Goal: Navigation & Orientation: Find specific page/section

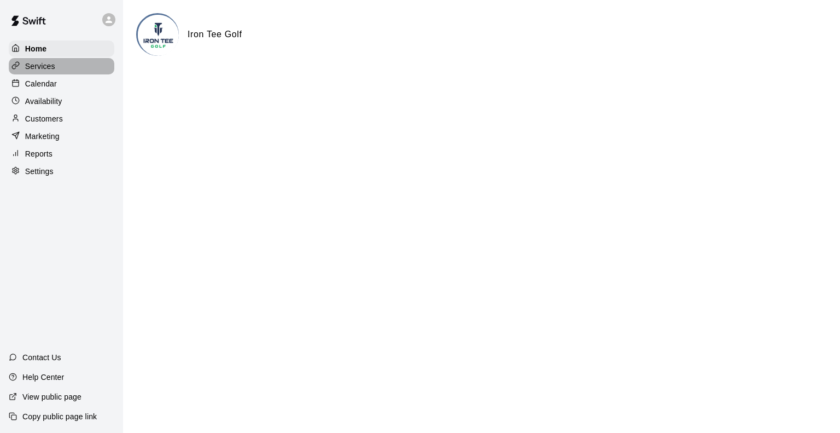
click at [60, 63] on div "Services" at bounding box center [62, 66] width 106 height 16
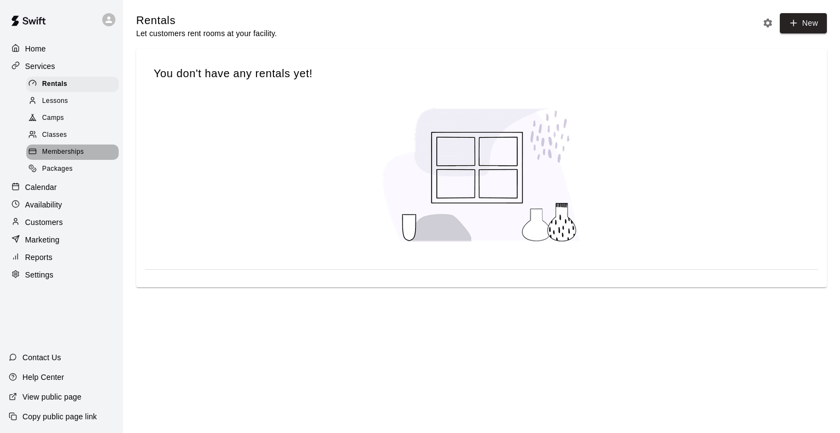
click at [77, 155] on span "Memberships" at bounding box center [63, 152] width 42 height 11
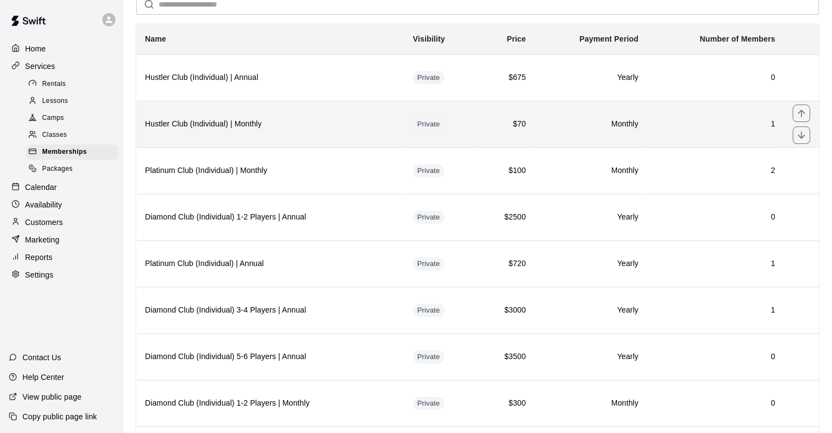
scroll to position [55, 0]
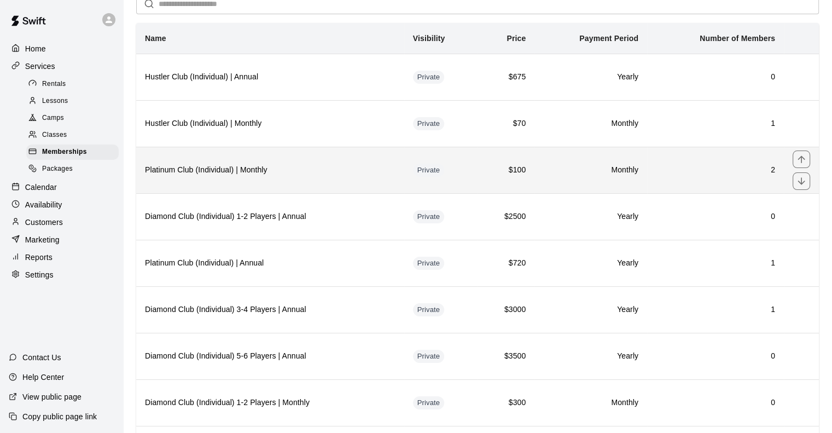
click at [258, 171] on h6 "Platinum Club (Individual) | Monthly" at bounding box center [270, 170] width 251 height 12
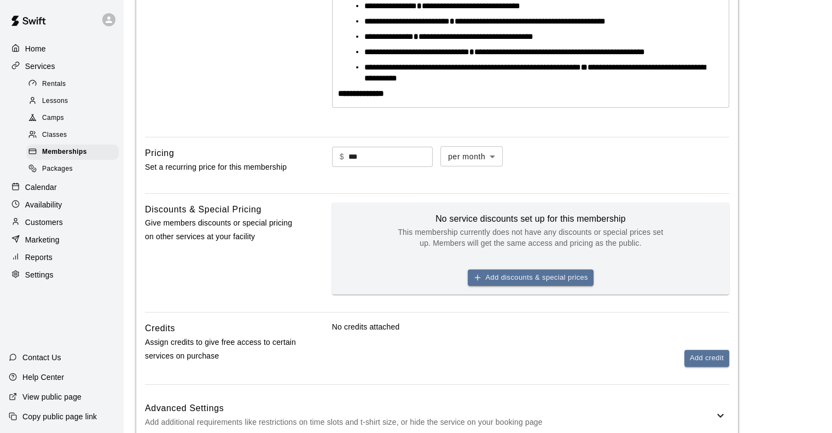
scroll to position [383, 0]
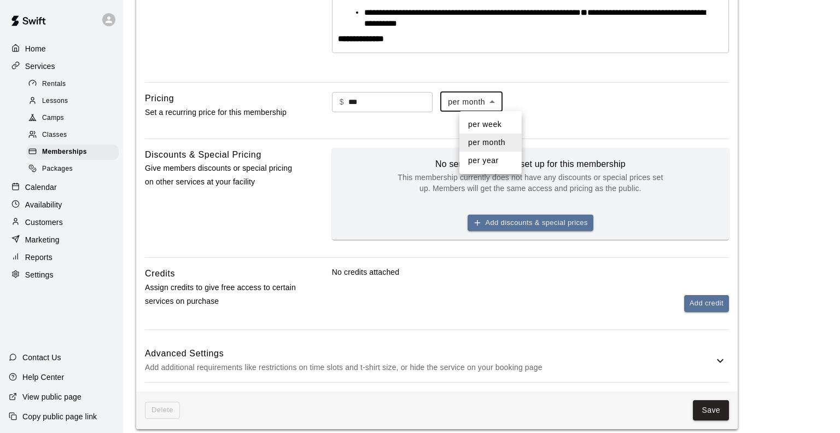
click at [519, 104] on body "**********" at bounding box center [420, 142] width 840 height 1051
click at [519, 104] on div at bounding box center [420, 216] width 840 height 433
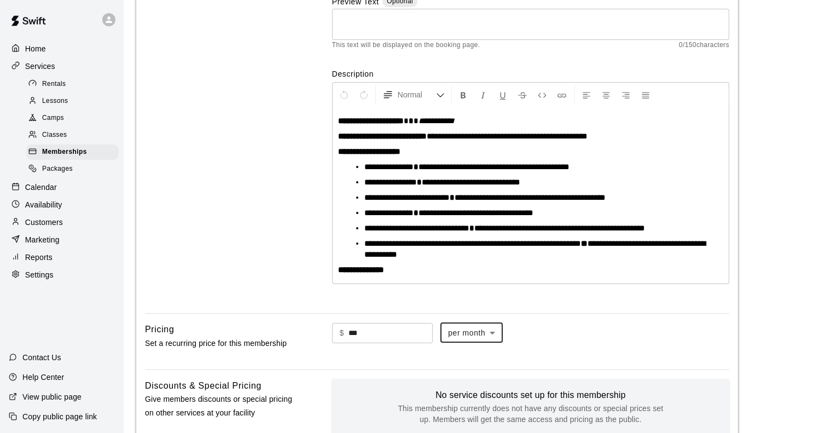
scroll to position [125, 0]
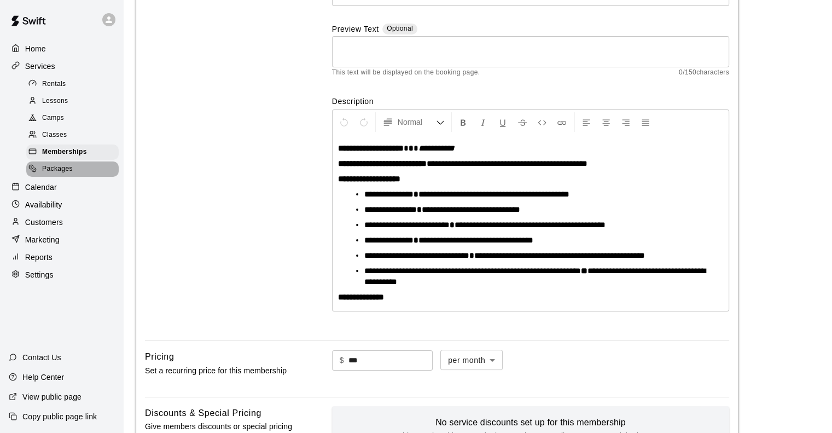
click at [78, 176] on div "Packages" at bounding box center [72, 168] width 92 height 15
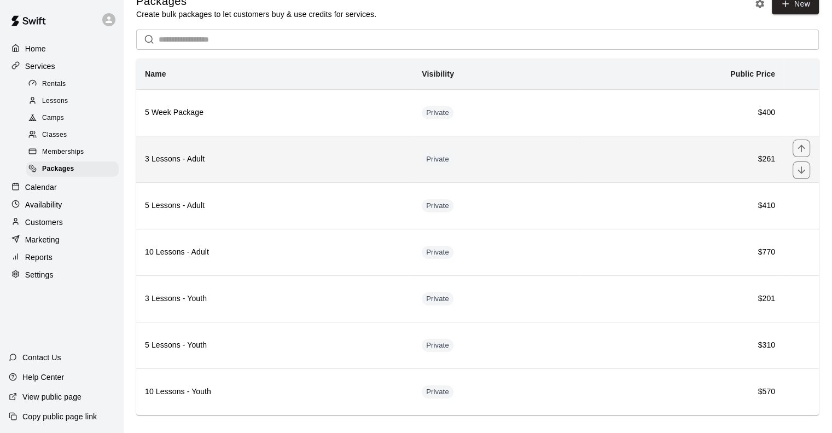
scroll to position [30, 0]
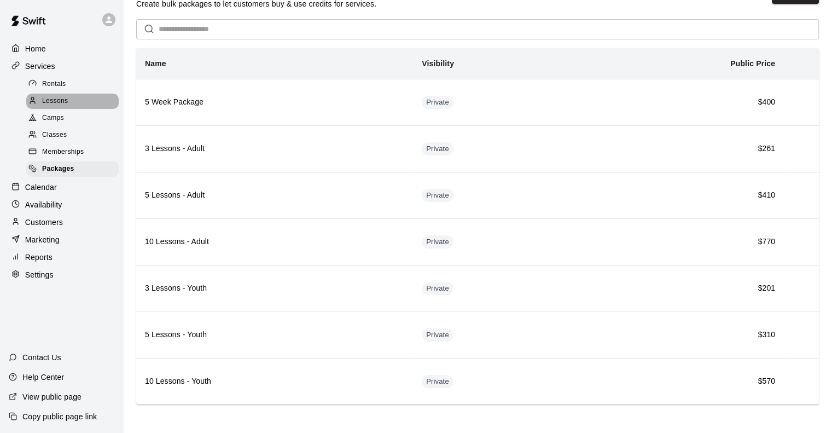
click at [64, 104] on span "Lessons" at bounding box center [55, 101] width 26 height 11
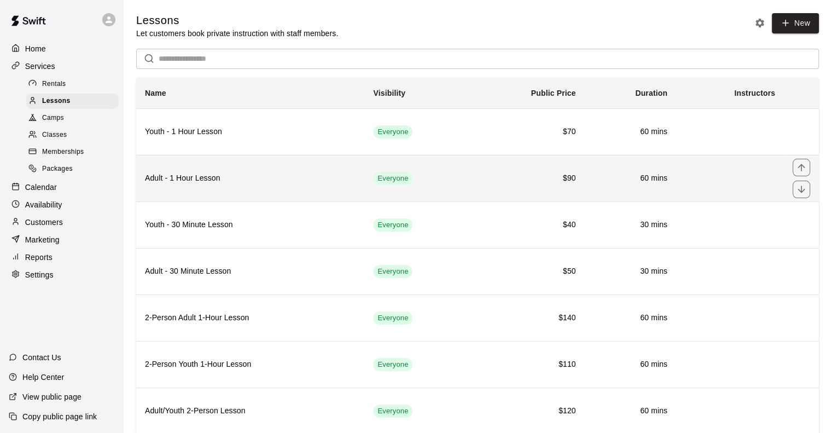
scroll to position [30, 0]
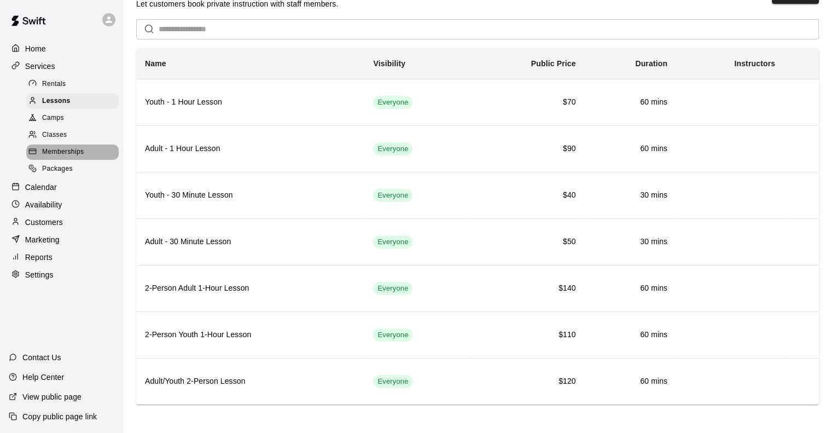
click at [68, 157] on span "Memberships" at bounding box center [63, 152] width 42 height 11
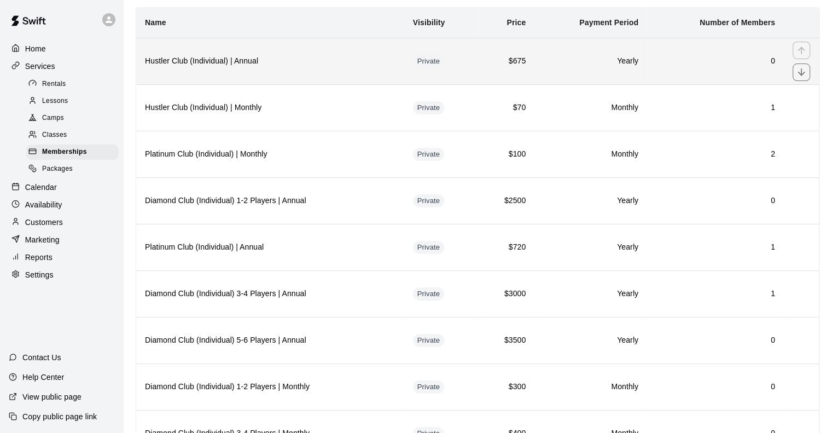
scroll to position [55, 0]
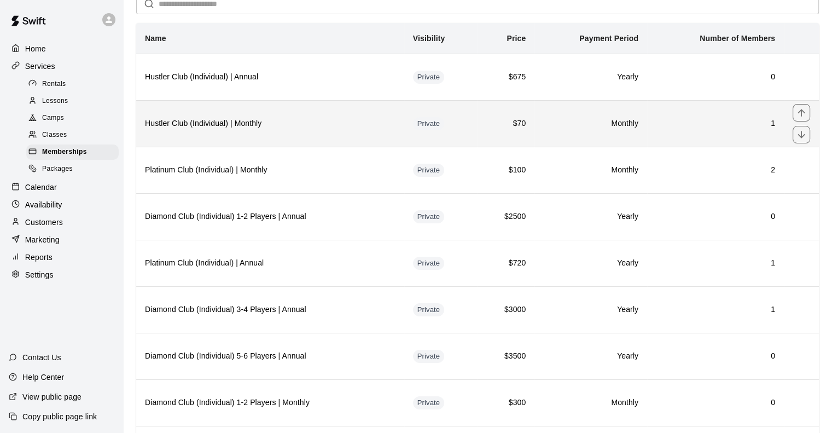
click at [286, 127] on h6 "Hustler Club (Individual) | Monthly" at bounding box center [270, 124] width 251 height 12
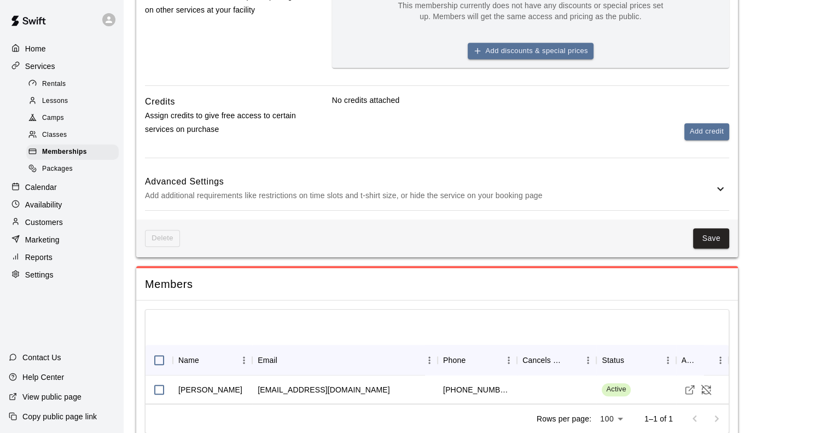
scroll to position [547, 0]
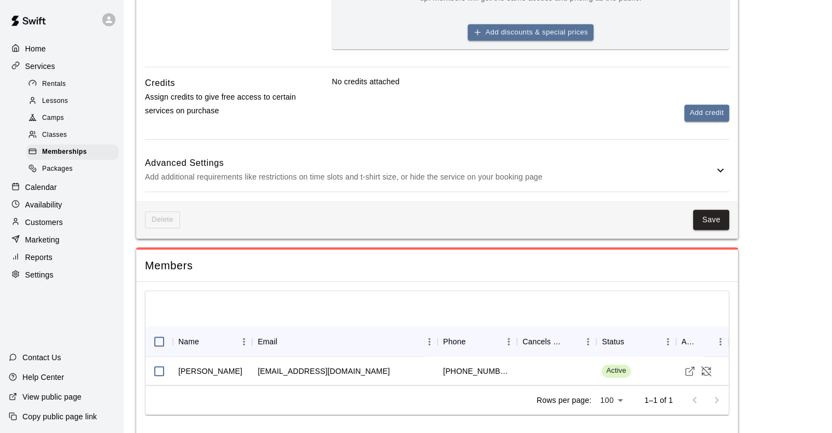
click at [716, 171] on icon at bounding box center [720, 170] width 13 height 13
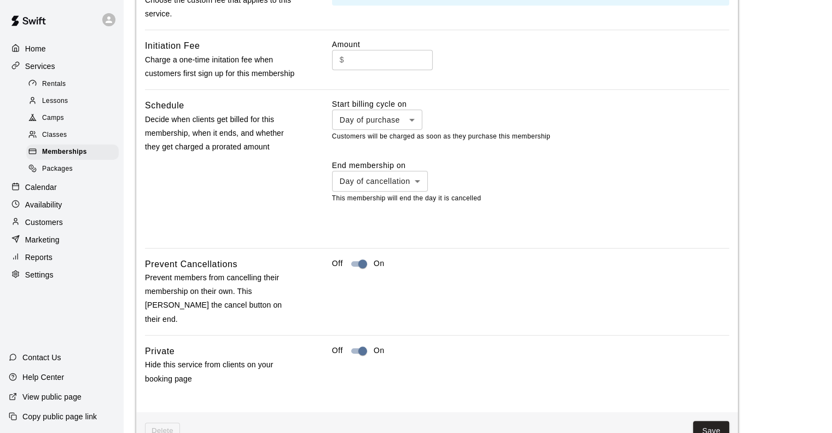
scroll to position [875, 0]
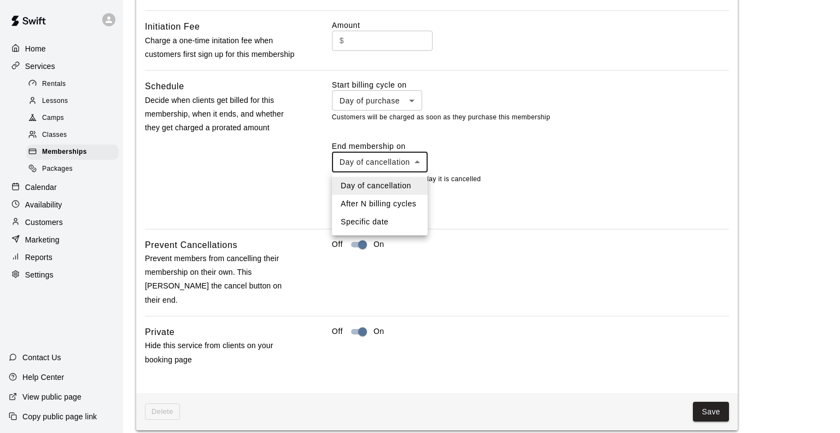
click at [462, 199] on div at bounding box center [420, 216] width 840 height 433
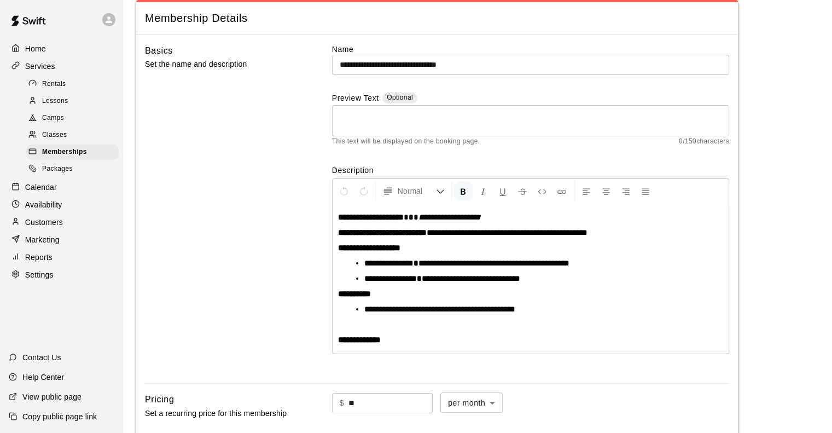
scroll to position [0, 0]
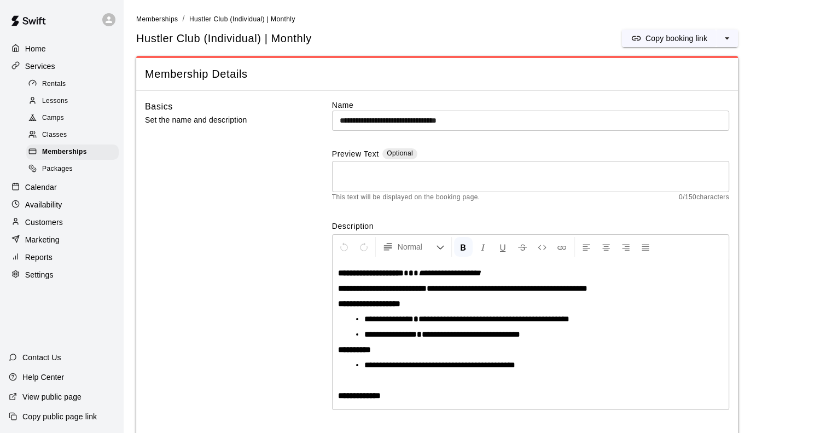
click at [60, 195] on div "Calendar" at bounding box center [62, 187] width 106 height 16
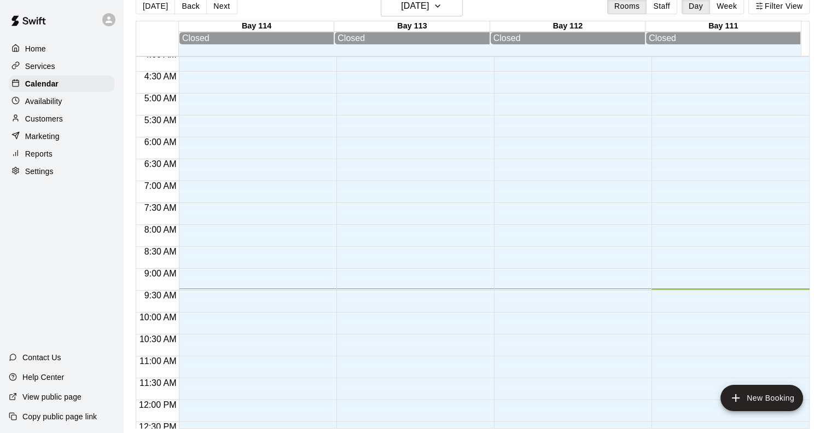
scroll to position [188, 0]
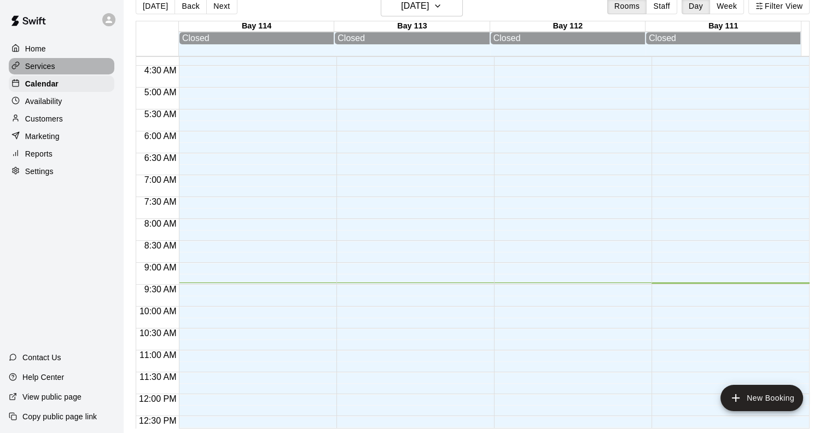
click at [73, 66] on div "Services" at bounding box center [62, 66] width 106 height 16
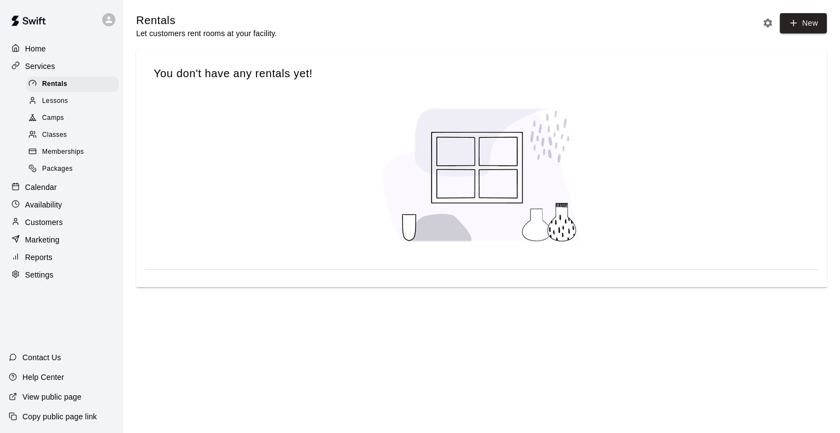
click at [90, 109] on div "Lessons" at bounding box center [72, 101] width 92 height 15
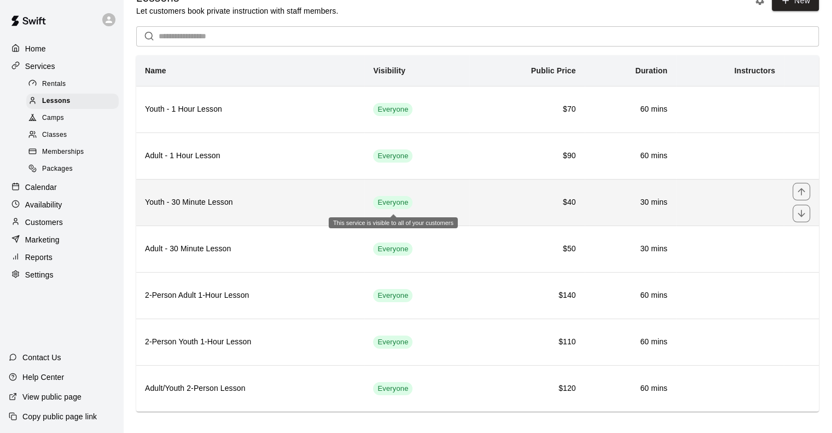
scroll to position [30, 0]
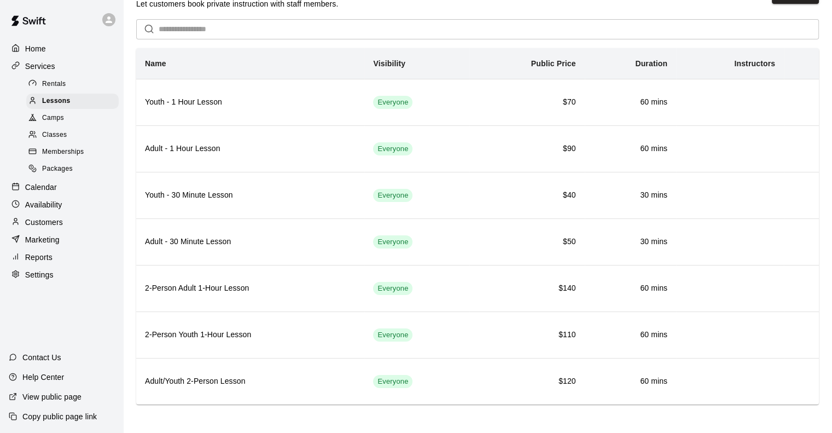
click at [74, 123] on div "Camps" at bounding box center [72, 118] width 92 height 15
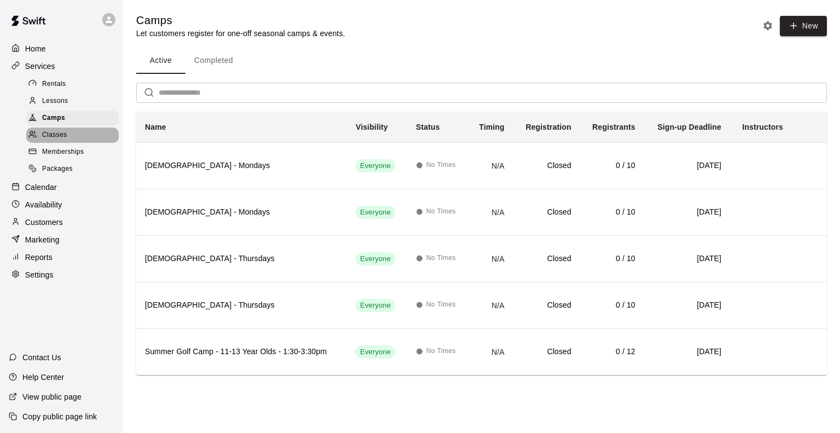
click at [77, 143] on div "Classes" at bounding box center [72, 134] width 92 height 15
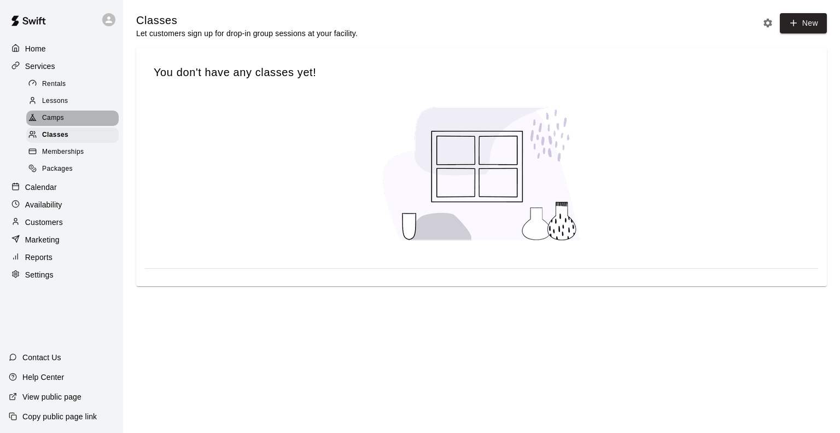
click at [77, 125] on div "Camps" at bounding box center [72, 118] width 92 height 15
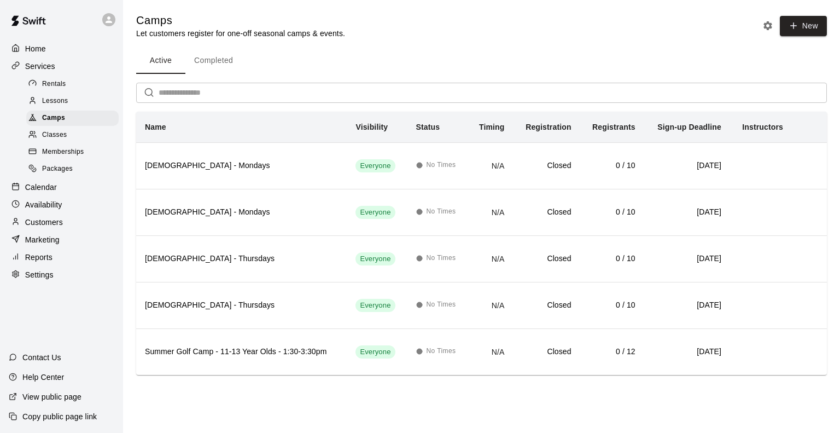
click at [74, 102] on div "Lessons" at bounding box center [72, 101] width 92 height 15
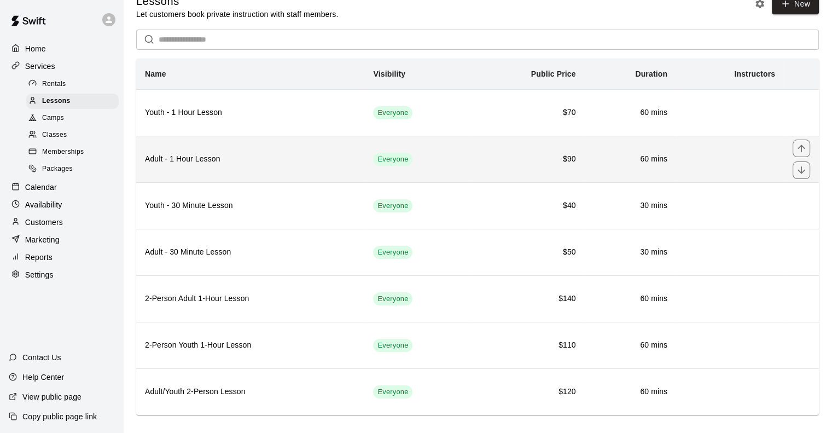
scroll to position [30, 0]
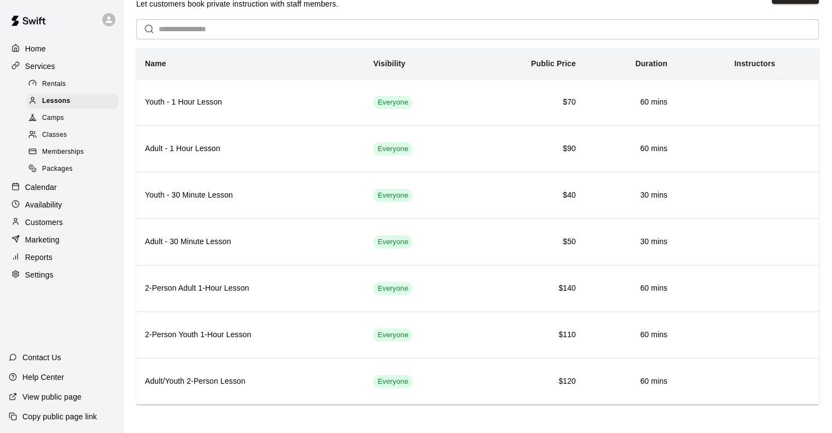
click at [71, 195] on div "Calendar" at bounding box center [62, 187] width 106 height 16
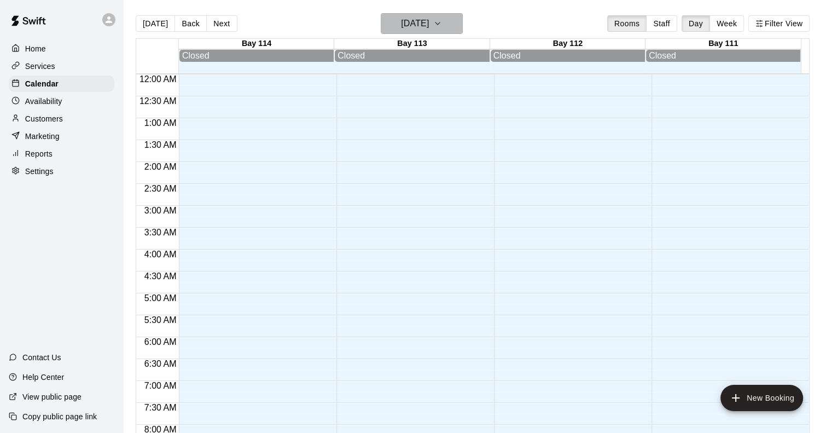
click at [459, 27] on button "[DATE]" at bounding box center [422, 23] width 82 height 21
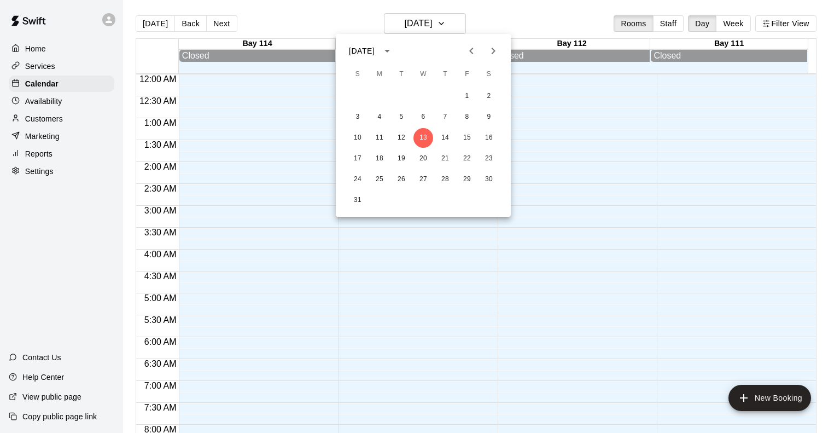
click at [475, 46] on icon "Previous month" at bounding box center [471, 50] width 13 height 13
click at [491, 50] on icon "Next month" at bounding box center [493, 50] width 13 height 13
click at [440, 97] on button "5" at bounding box center [445, 96] width 20 height 20
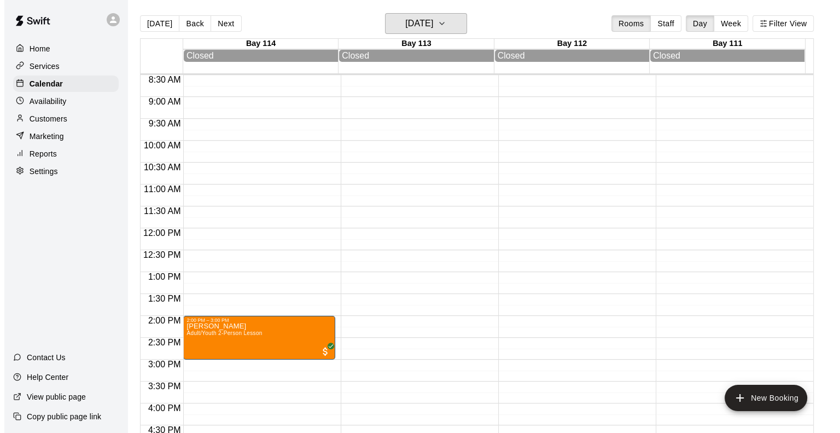
scroll to position [547, 0]
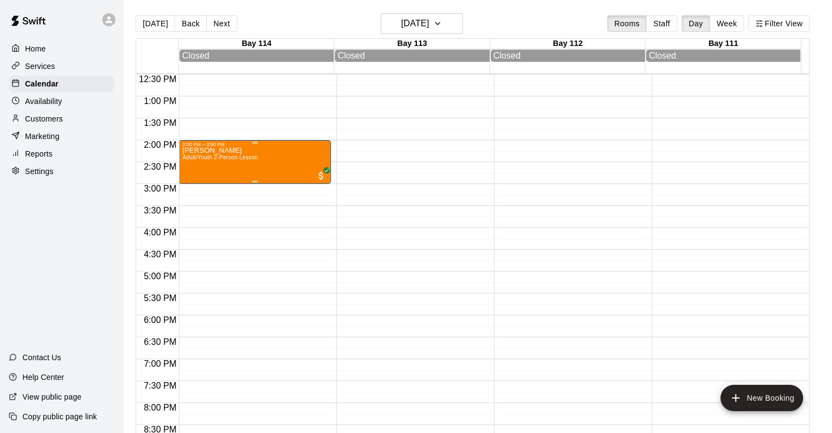
click at [306, 161] on div "[PERSON_NAME] Adult/Youth 2-Person Lesson" at bounding box center [255, 363] width 146 height 433
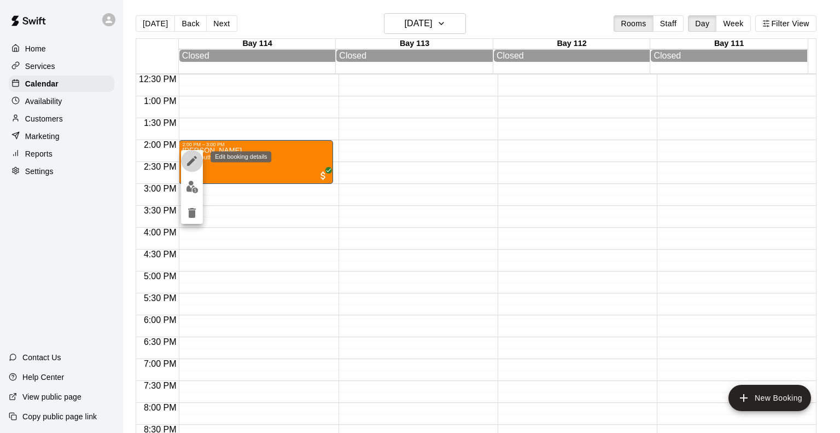
click at [193, 160] on icon "edit" at bounding box center [192, 161] width 10 height 10
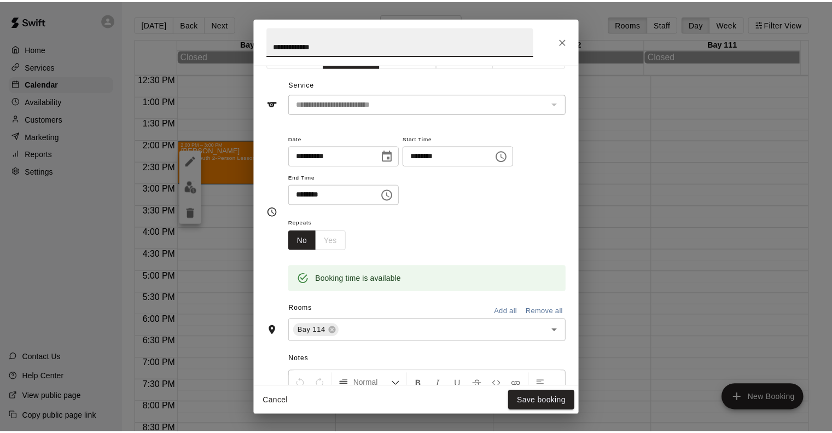
scroll to position [0, 0]
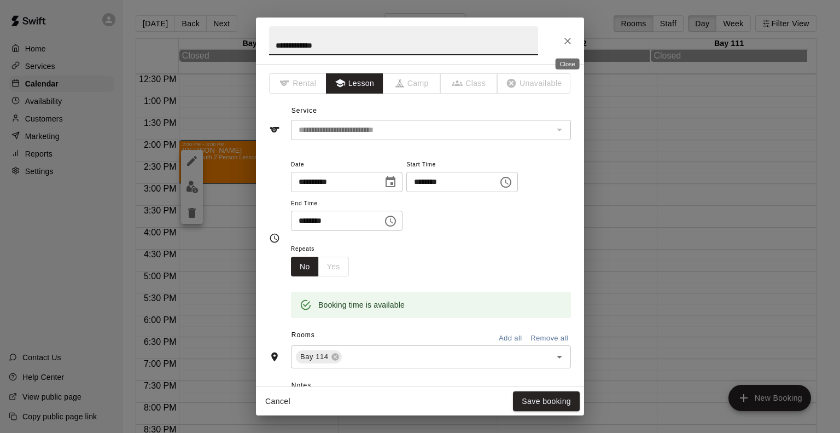
drag, startPoint x: 571, startPoint y: 38, endPoint x: 566, endPoint y: 40, distance: 5.9
click at [569, 38] on icon "Close" at bounding box center [567, 41] width 11 height 11
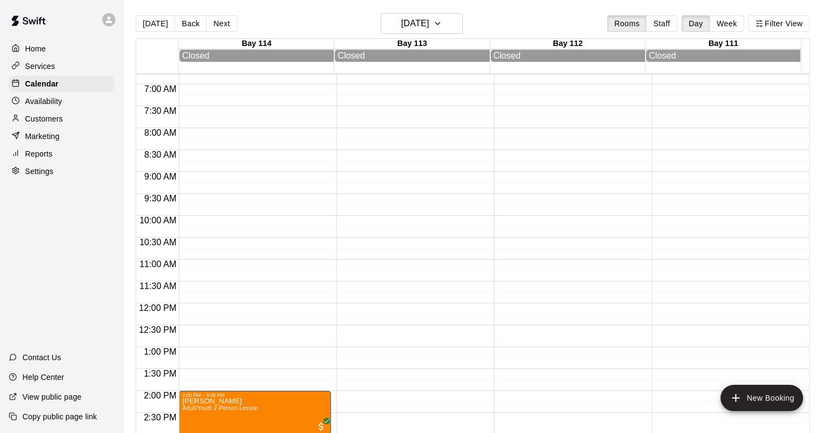
scroll to position [219, 0]
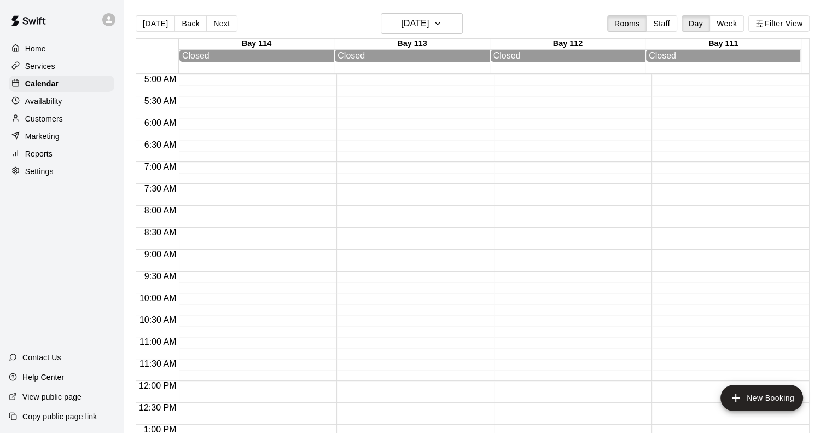
click at [49, 106] on p "Availability" at bounding box center [43, 101] width 37 height 11
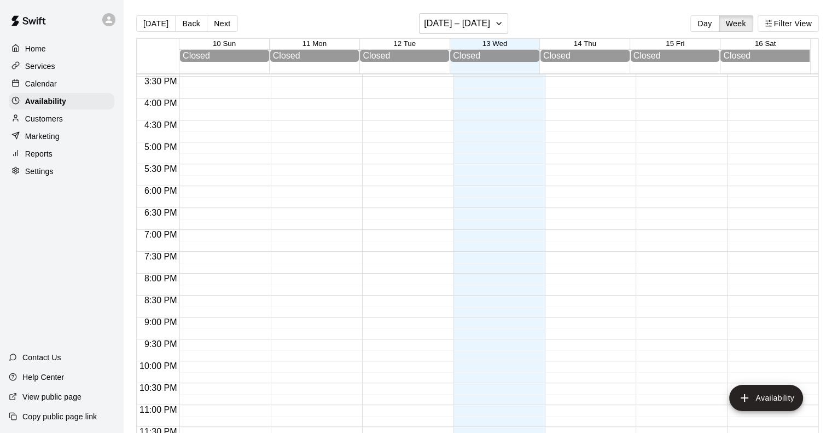
scroll to position [681, 0]
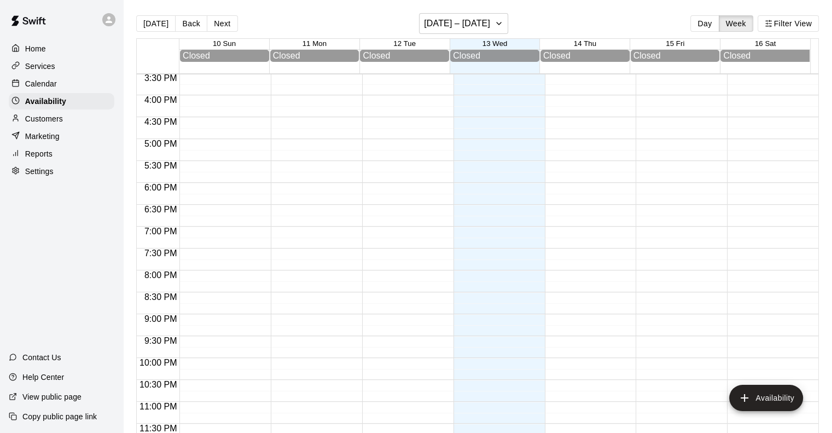
click at [64, 119] on div "Customers" at bounding box center [62, 119] width 106 height 16
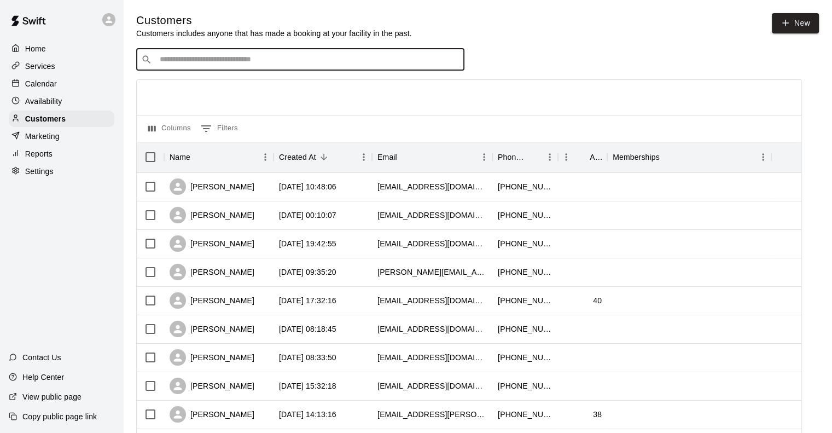
click at [243, 63] on input "Search customers by name or email" at bounding box center [307, 59] width 303 height 11
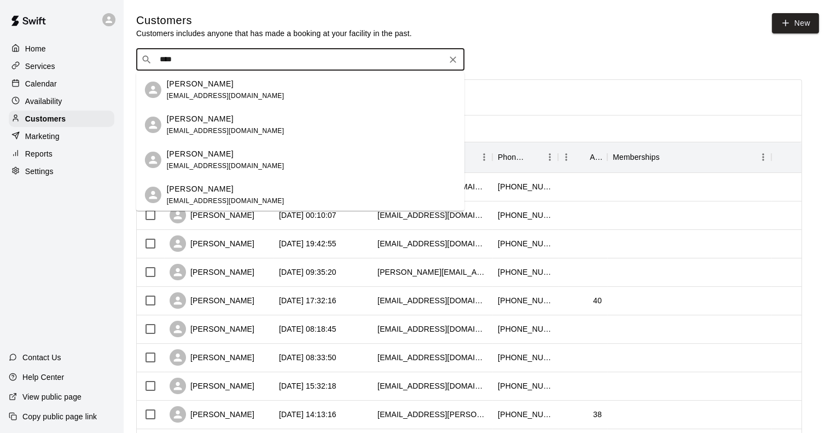
type input "*****"
click at [236, 90] on div "[PERSON_NAME] [PERSON_NAME][EMAIL_ADDRESS][DOMAIN_NAME]" at bounding box center [226, 90] width 118 height 24
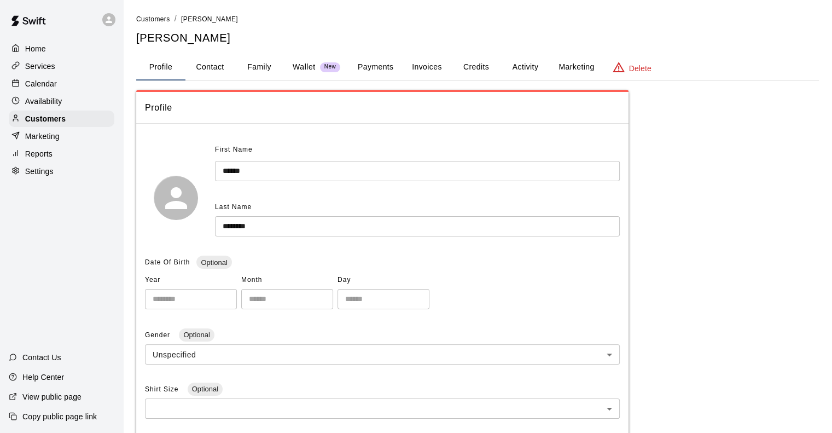
click at [263, 67] on button "Family" at bounding box center [259, 67] width 49 height 26
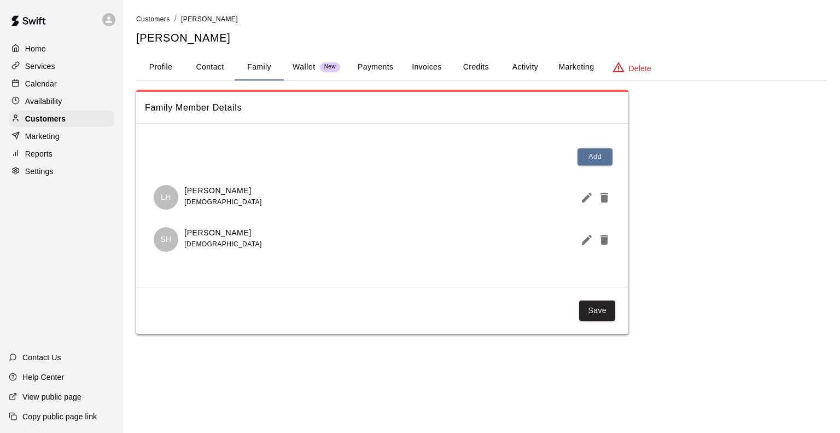
click at [309, 67] on p "Wallet" at bounding box center [304, 66] width 23 height 11
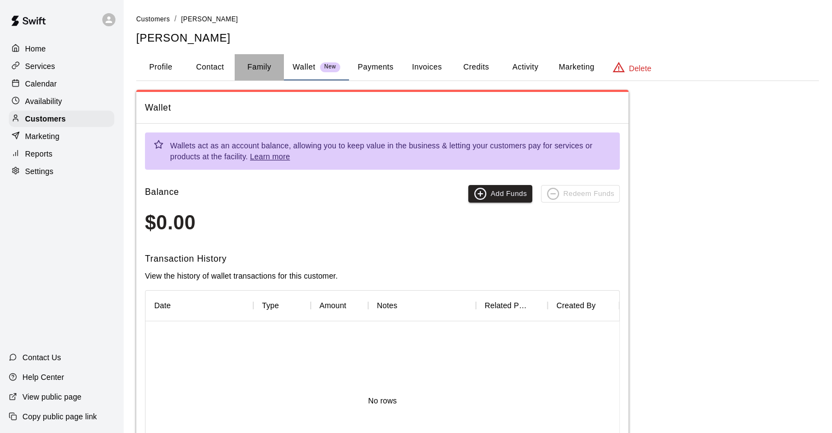
drag, startPoint x: 258, startPoint y: 64, endPoint x: 274, endPoint y: 69, distance: 16.1
click at [259, 64] on button "Family" at bounding box center [259, 67] width 49 height 26
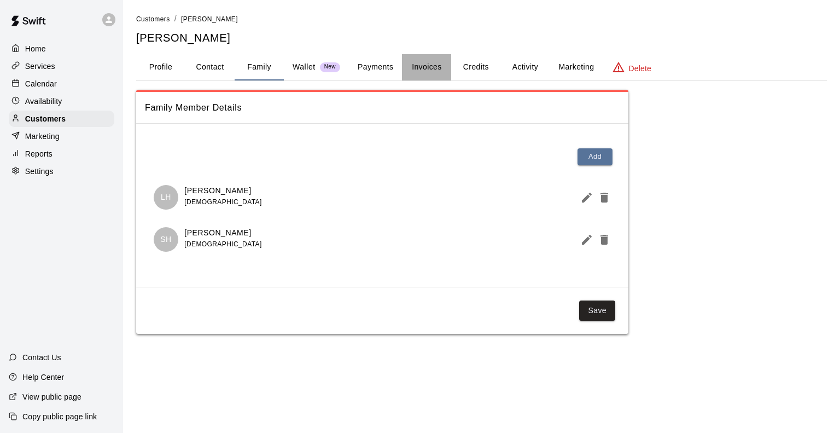
click at [417, 65] on button "Invoices" at bounding box center [426, 67] width 49 height 26
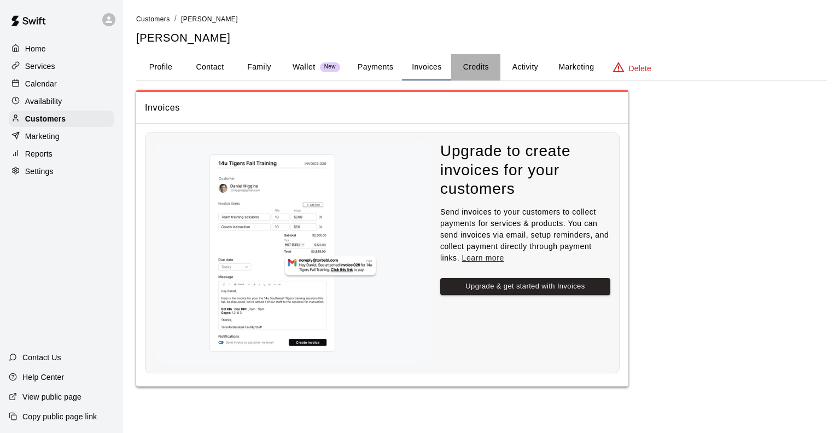
click at [462, 67] on button "Credits" at bounding box center [475, 67] width 49 height 26
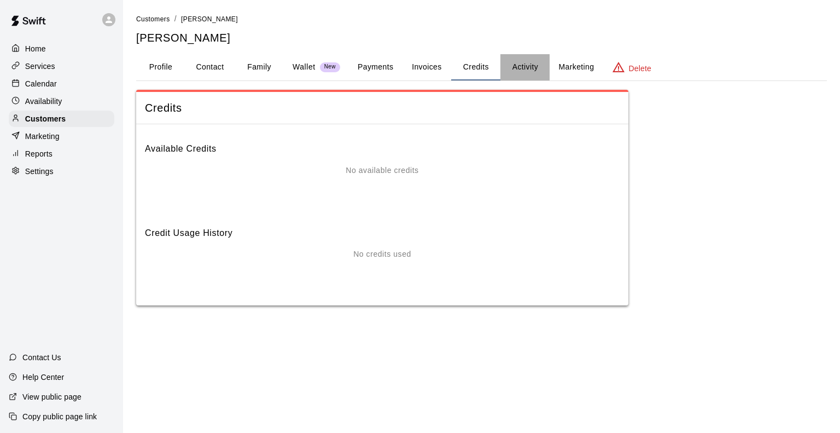
click at [518, 68] on button "Activity" at bounding box center [525, 67] width 49 height 26
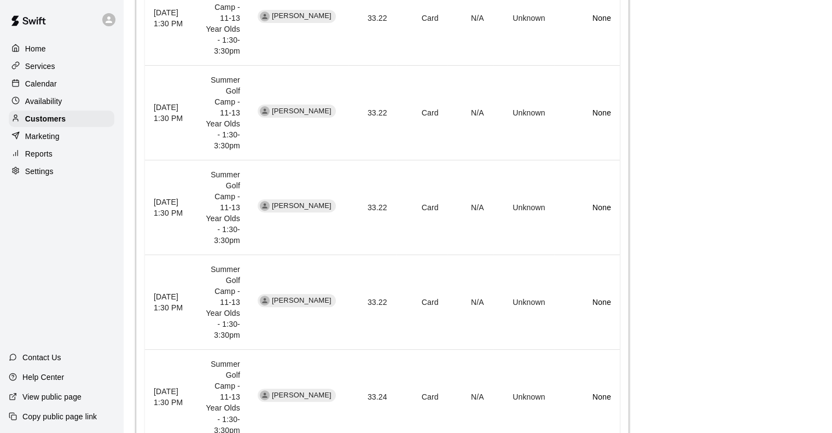
scroll to position [365, 0]
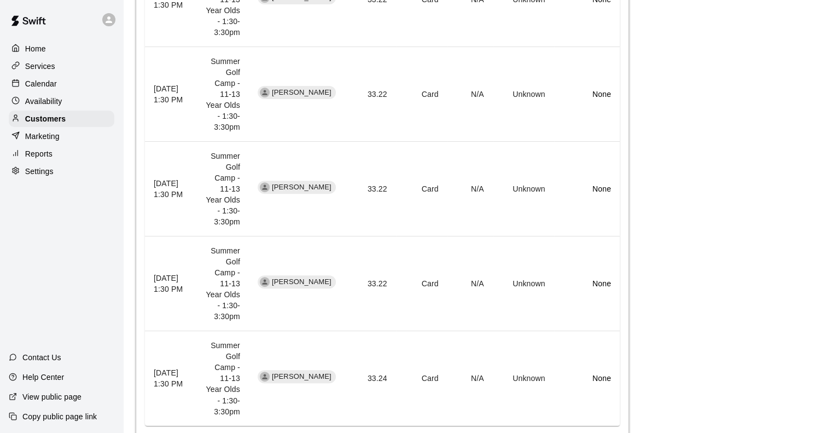
click at [53, 50] on div "Home" at bounding box center [62, 48] width 106 height 16
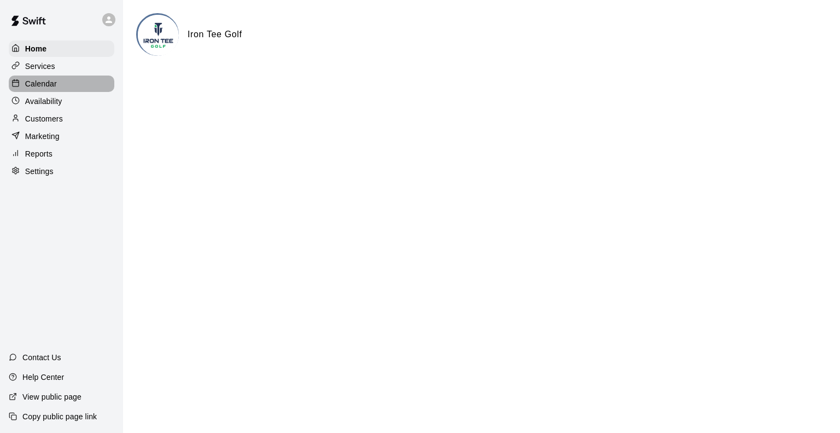
click at [54, 88] on p "Calendar" at bounding box center [41, 83] width 32 height 11
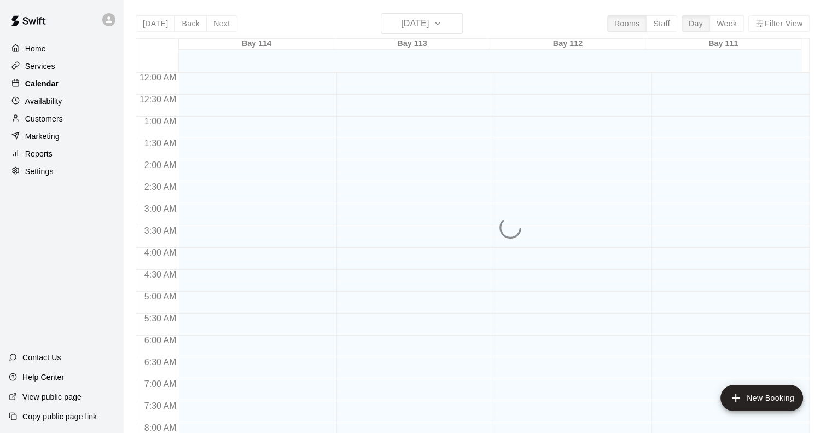
scroll to position [420, 0]
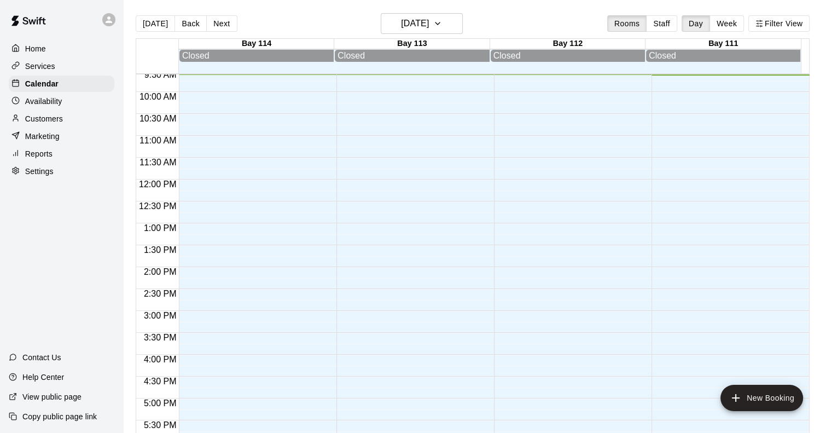
click at [67, 103] on div "Availability" at bounding box center [62, 101] width 106 height 16
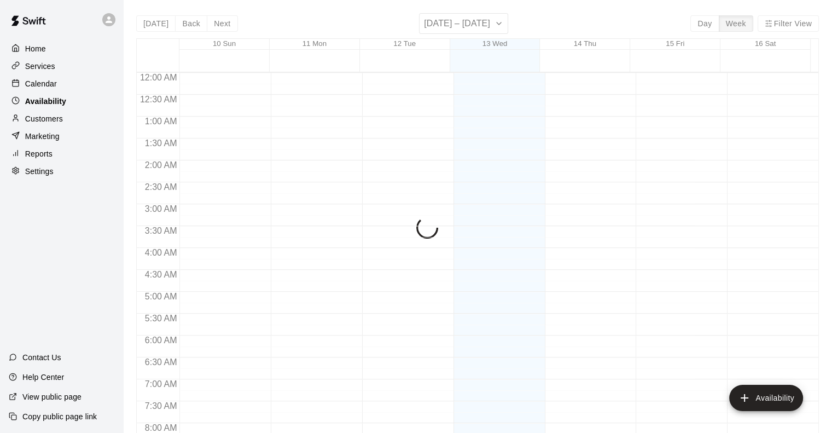
scroll to position [420, 0]
